Goal: Task Accomplishment & Management: Complete application form

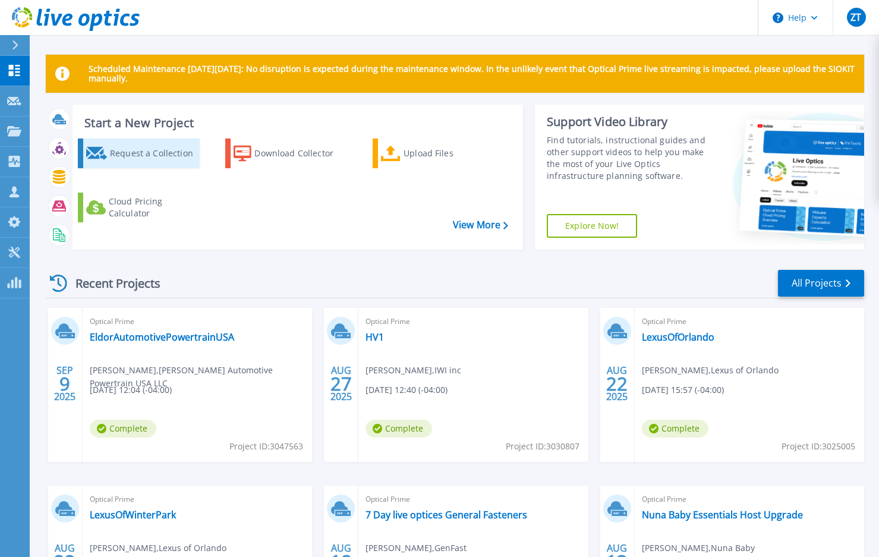
click at [140, 165] on div "Request a Collection" at bounding box center [153, 153] width 87 height 24
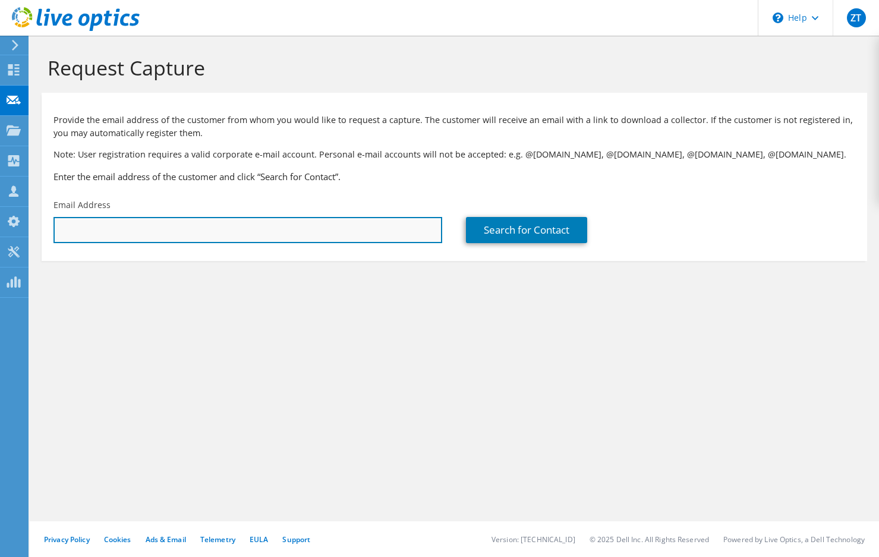
click at [162, 232] on input "text" at bounding box center [247, 230] width 389 height 26
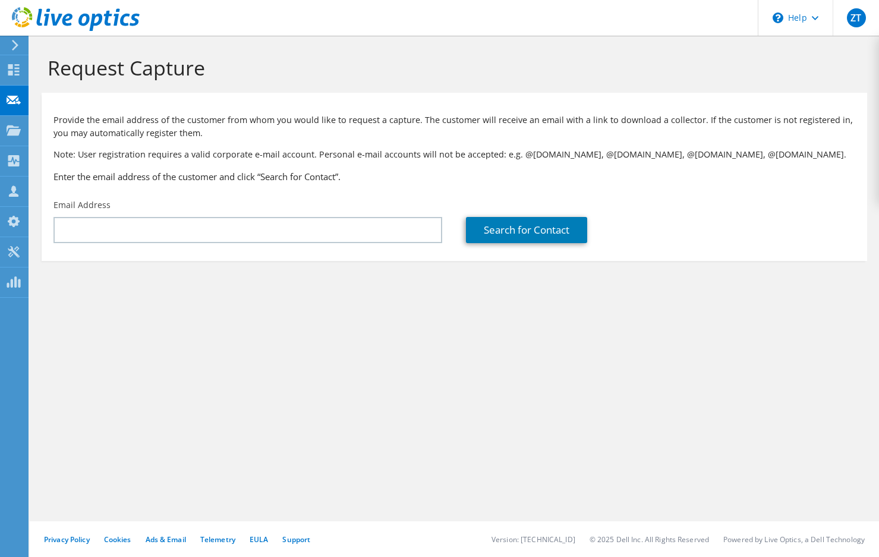
click at [563, 58] on h1 "Request Capture" at bounding box center [451, 67] width 807 height 25
click at [135, 250] on section "Provide the email address of the customer from whom you would like to request a…" at bounding box center [454, 177] width 825 height 168
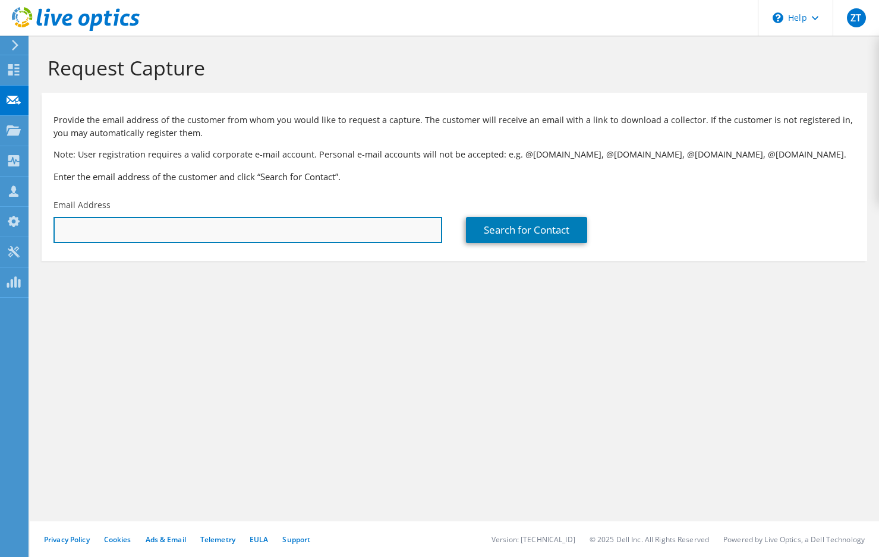
click at [140, 234] on input "text" at bounding box center [247, 230] width 389 height 26
paste input "lewism@gwblawfirm.com"
type input "lewism@gwblawfirm.com"
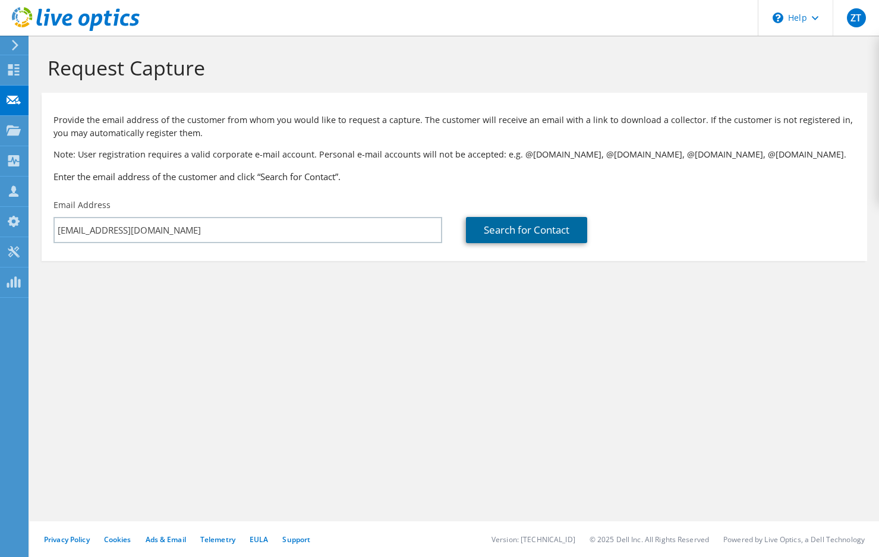
click at [523, 233] on link "Search for Contact" at bounding box center [526, 230] width 121 height 26
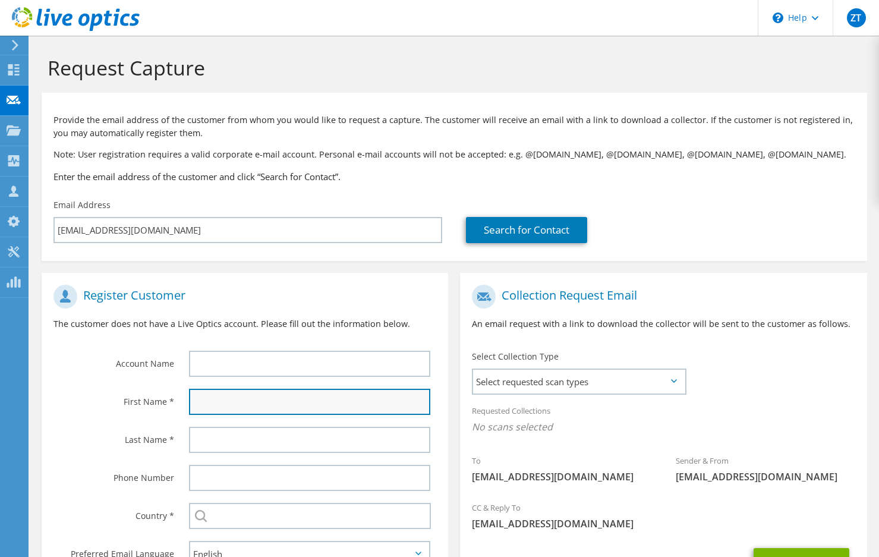
drag, startPoint x: 232, startPoint y: 400, endPoint x: 245, endPoint y: 408, distance: 16.0
click at [234, 404] on input "text" at bounding box center [309, 402] width 241 height 26
click at [232, 402] on input "text" at bounding box center [309, 402] width 241 height 26
click at [239, 398] on input "text" at bounding box center [309, 402] width 241 height 26
click at [239, 399] on input "text" at bounding box center [309, 402] width 241 height 26
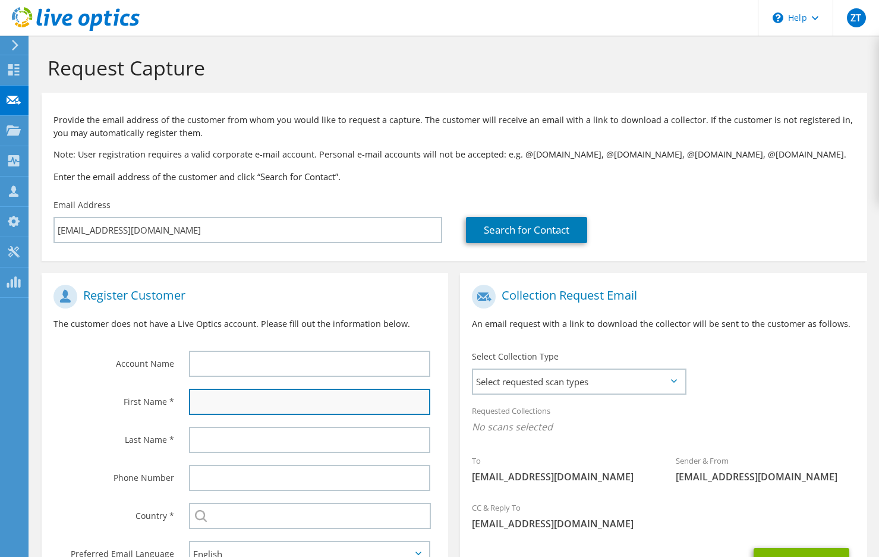
click at [229, 405] on input "text" at bounding box center [309, 402] width 241 height 26
type input "Mark"
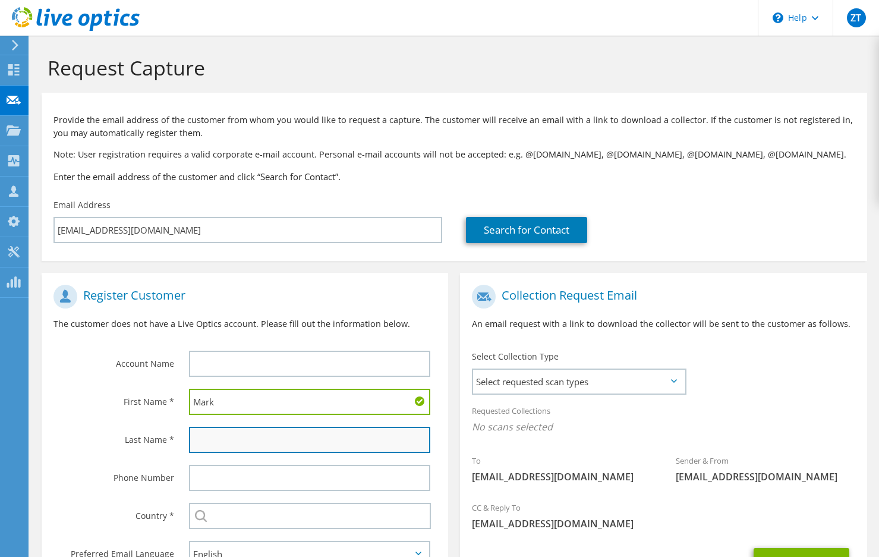
click at [233, 443] on input "text" at bounding box center [309, 440] width 241 height 26
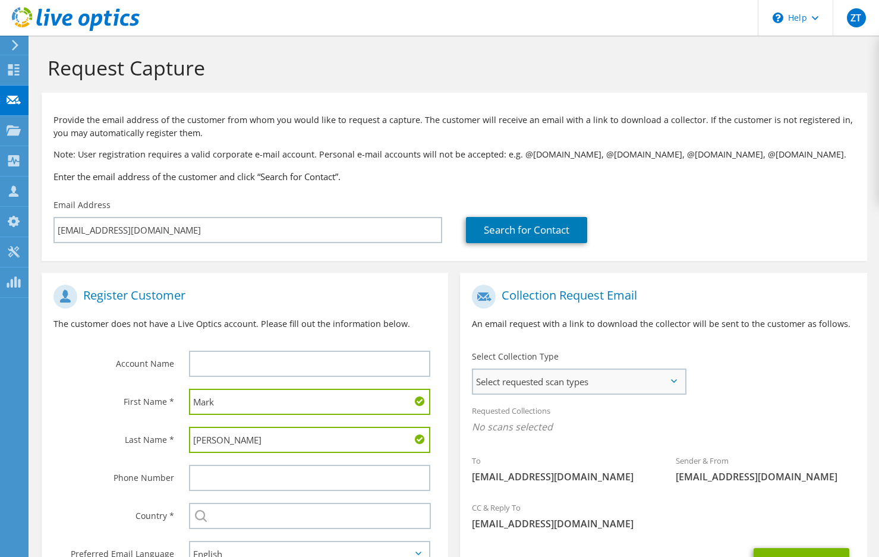
type input "Lewis"
click at [611, 390] on span "Select requested scan types" at bounding box center [579, 382] width 212 height 24
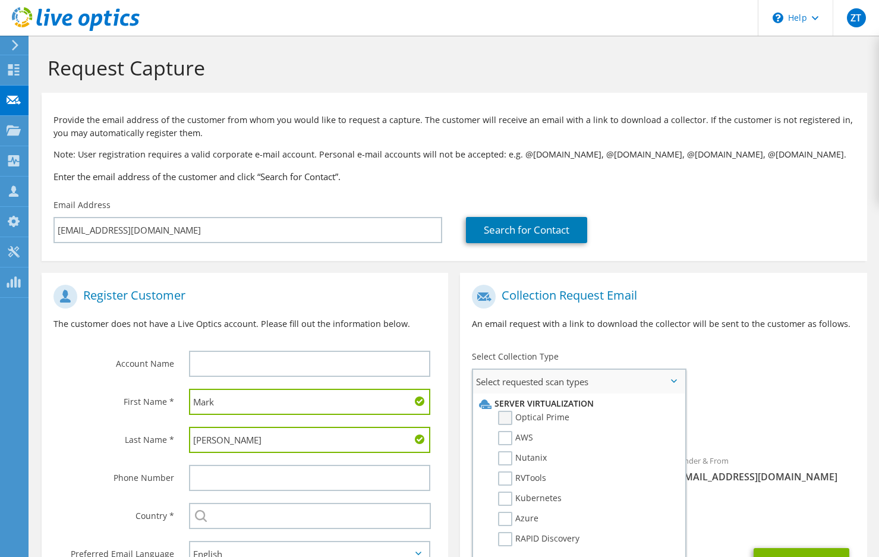
click at [501, 417] on label "Optical Prime" at bounding box center [533, 418] width 71 height 14
click at [0, 0] on input "Optical Prime" at bounding box center [0, 0] width 0 height 0
click at [506, 479] on label "RVTools" at bounding box center [522, 478] width 48 height 14
click at [0, 0] on input "RVTools" at bounding box center [0, 0] width 0 height 0
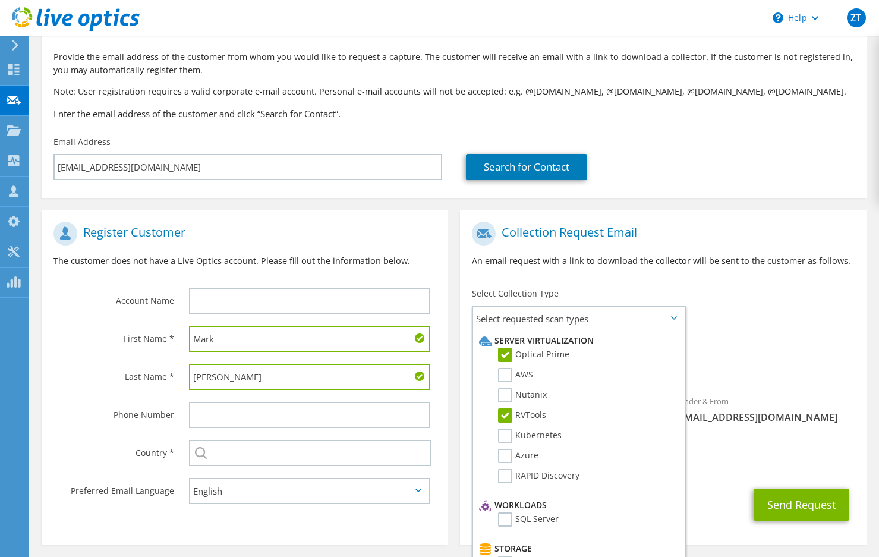
scroll to position [110, 0]
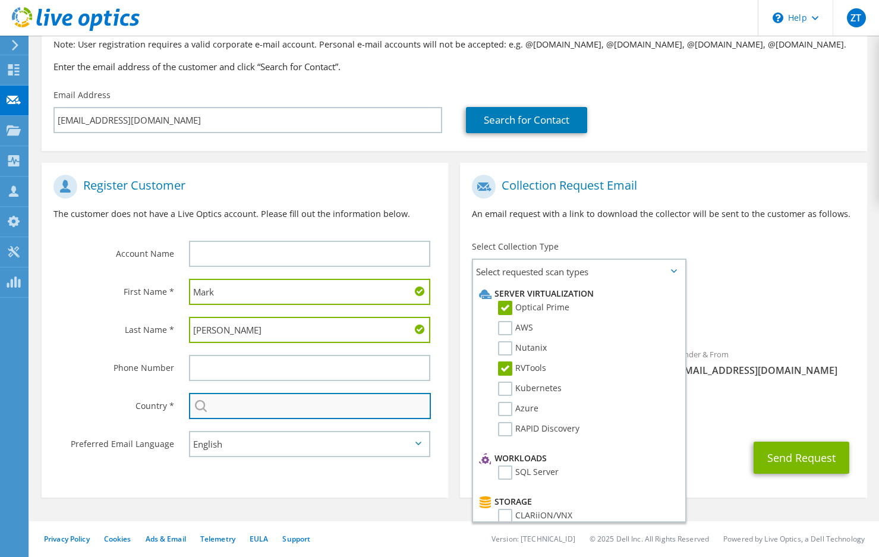
click at [247, 412] on input "text" at bounding box center [310, 406] width 242 height 26
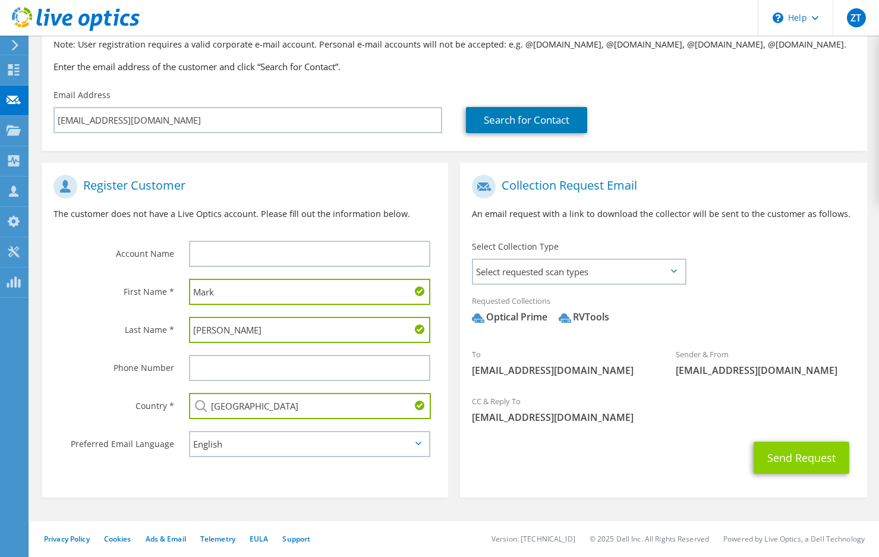
type input "[GEOGRAPHIC_DATA]"
click at [792, 460] on button "Send Request" at bounding box center [801, 457] width 96 height 32
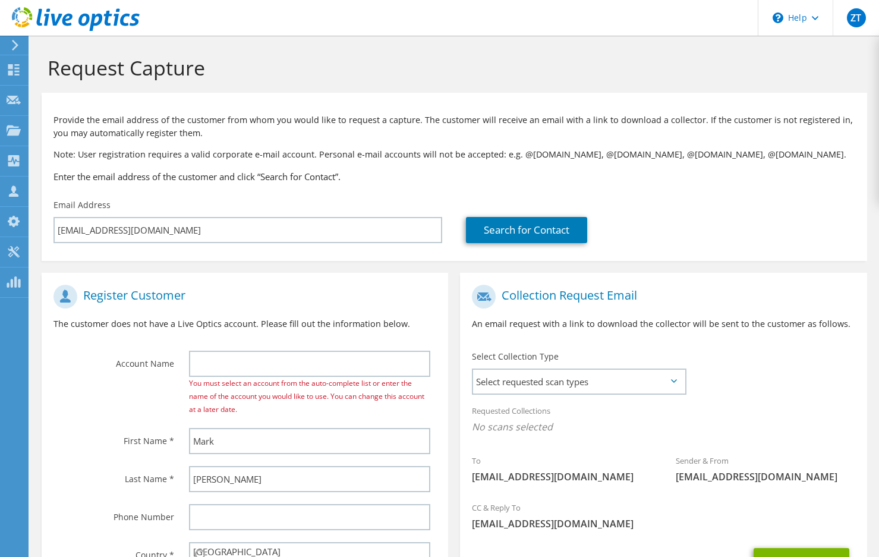
select select "224"
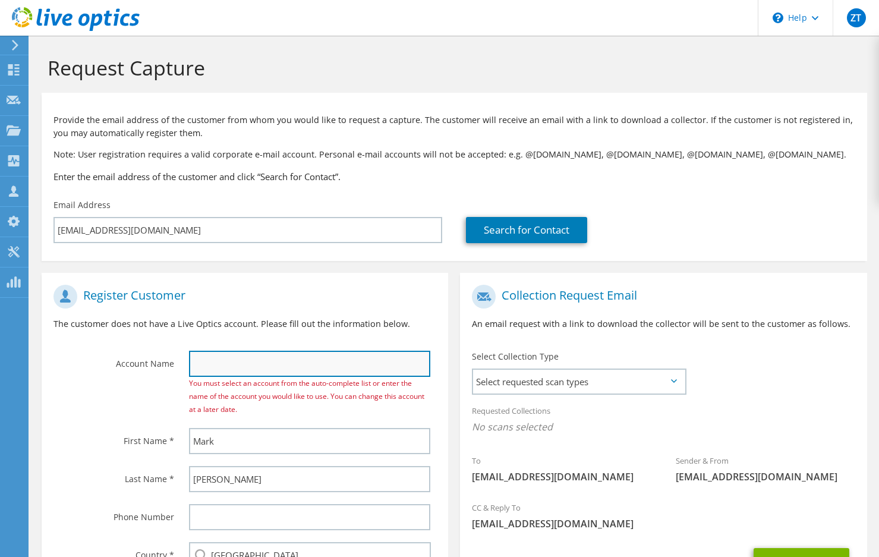
click at [295, 355] on input "text" at bounding box center [309, 364] width 241 height 26
click at [289, 358] on input "text" at bounding box center [309, 364] width 241 height 26
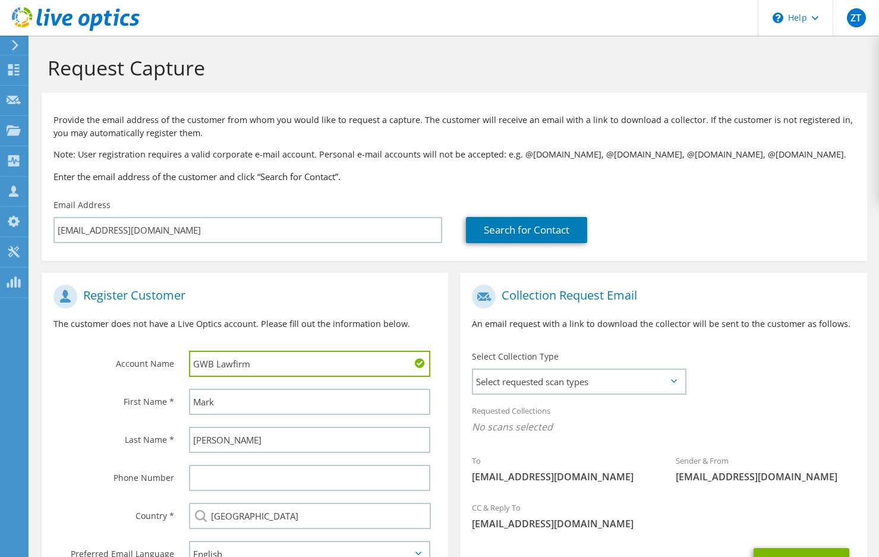
drag, startPoint x: 273, startPoint y: 364, endPoint x: 167, endPoint y: 357, distance: 106.0
click at [167, 357] on div "Account Name GWB Lawfirm" at bounding box center [245, 331] width 406 height 104
type input "Gallivan White & Boyd"
click at [585, 383] on span "Select requested scan types" at bounding box center [579, 382] width 212 height 24
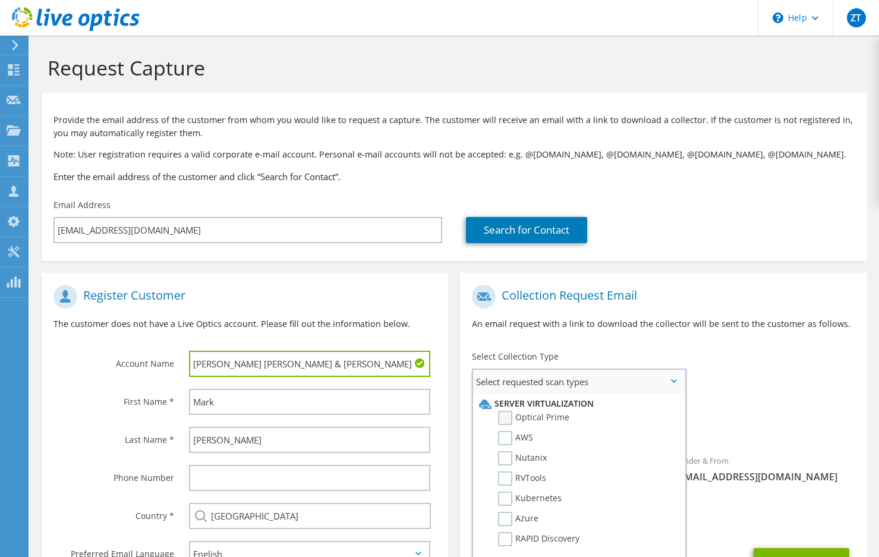
click at [504, 418] on label "Optical Prime" at bounding box center [533, 418] width 71 height 14
click at [0, 0] on input "Optical Prime" at bounding box center [0, 0] width 0 height 0
click at [504, 475] on label "RVTools" at bounding box center [522, 478] width 48 height 14
click at [0, 0] on input "RVTools" at bounding box center [0, 0] width 0 height 0
click at [500, 460] on label "Nutanix" at bounding box center [522, 458] width 49 height 14
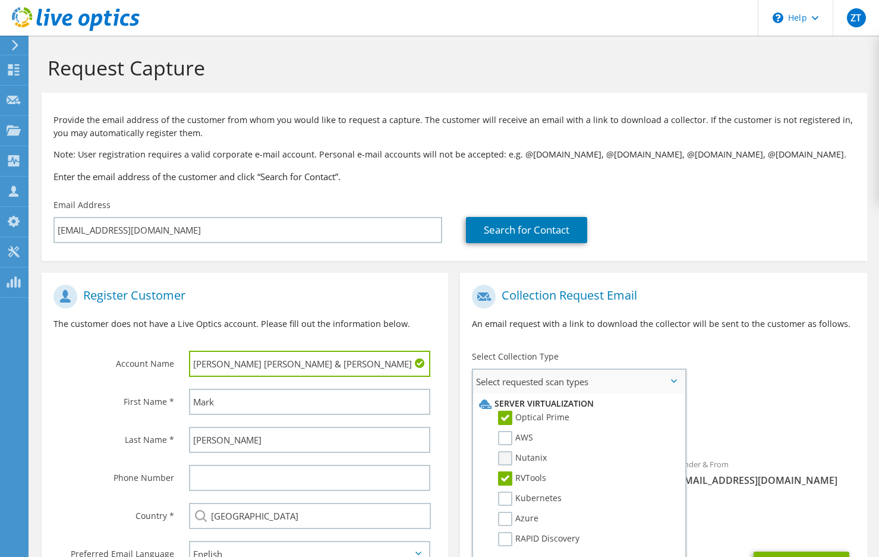
click at [0, 0] on input "Nutanix" at bounding box center [0, 0] width 0 height 0
click at [657, 336] on div "Collection Request Email An email request with a link to download the collector…" at bounding box center [663, 312] width 406 height 66
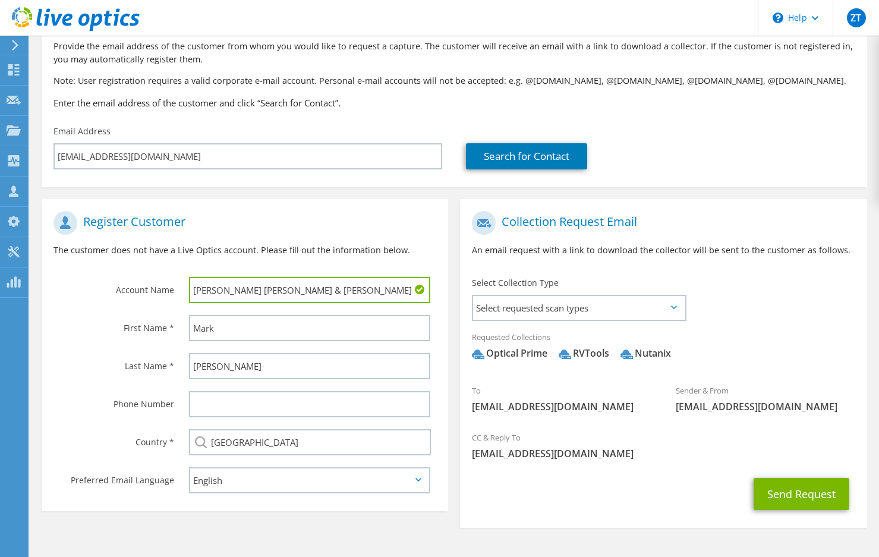
scroll to position [110, 0]
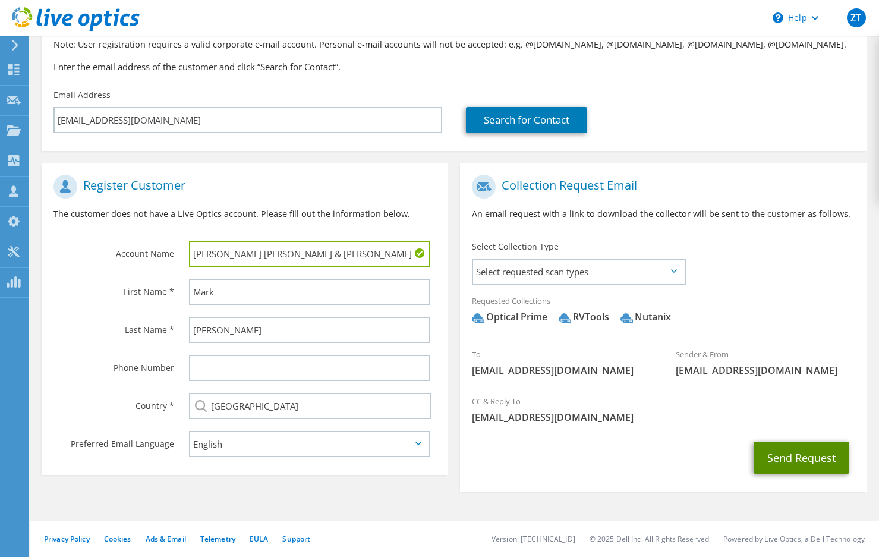
click at [785, 465] on button "Send Request" at bounding box center [801, 457] width 96 height 32
